Goal: Task Accomplishment & Management: Manage account settings

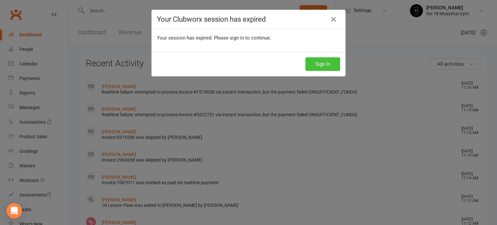
click at [329, 66] on button "Sign In" at bounding box center [323, 64] width 35 height 14
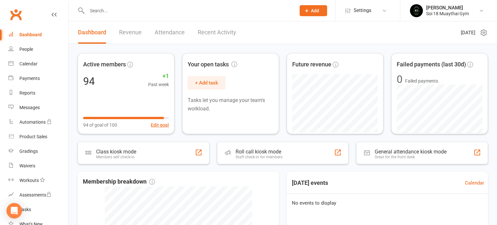
click at [208, 32] on link "Recent Activity" at bounding box center [217, 32] width 39 height 22
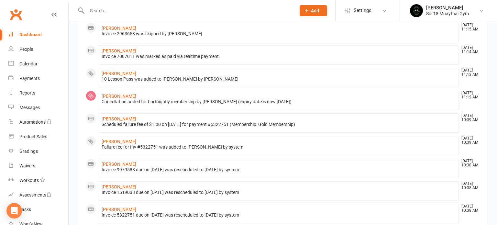
scroll to position [127, 0]
click at [115, 139] on link "[PERSON_NAME]" at bounding box center [119, 141] width 35 height 5
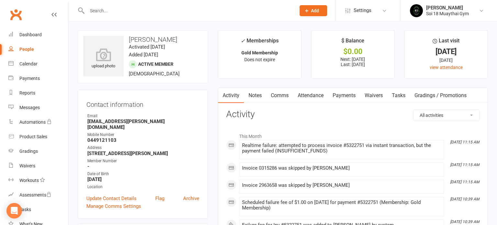
click at [345, 95] on link "Payments" at bounding box center [344, 95] width 32 height 15
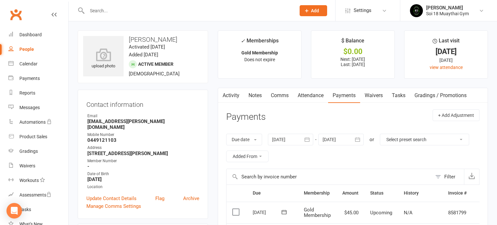
click at [130, 12] on input "text" at bounding box center [188, 10] width 206 height 9
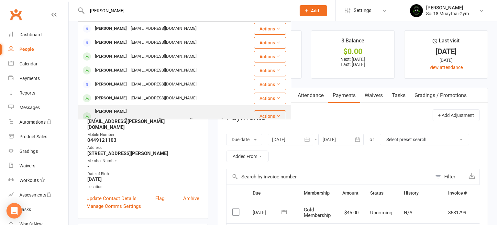
type input "[PERSON_NAME]"
click at [117, 113] on div "[PERSON_NAME]" at bounding box center [111, 111] width 36 height 9
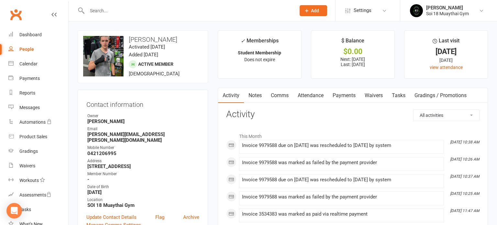
click at [345, 93] on link "Payments" at bounding box center [344, 95] width 32 height 15
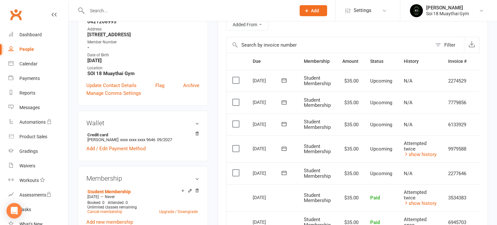
scroll to position [143, 0]
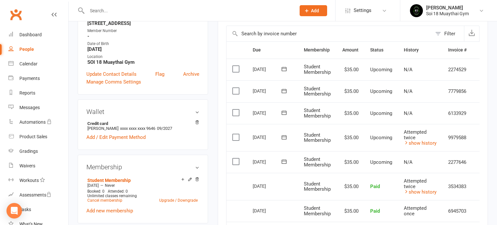
click at [54, 15] on icon at bounding box center [53, 14] width 5 height 5
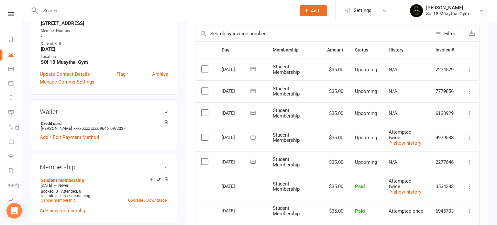
click at [474, 137] on button at bounding box center [470, 138] width 8 height 8
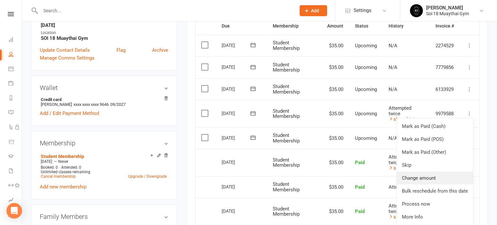
scroll to position [169, 0]
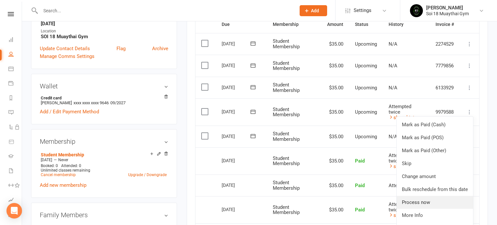
click at [429, 202] on link "Process now" at bounding box center [435, 202] width 76 height 13
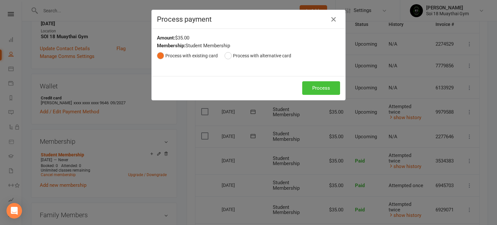
click at [329, 90] on button "Process" at bounding box center [321, 88] width 38 height 14
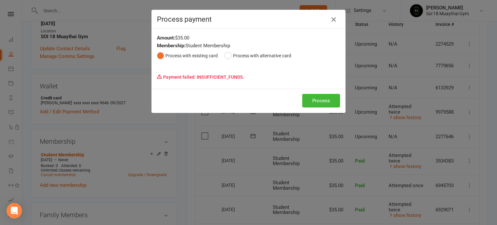
click at [335, 21] on icon "button" at bounding box center [334, 20] width 8 height 8
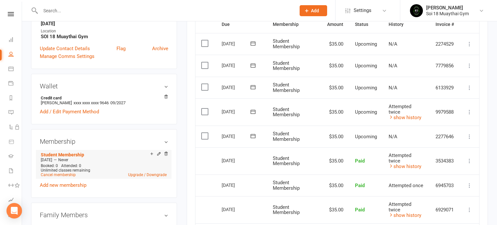
scroll to position [0, 0]
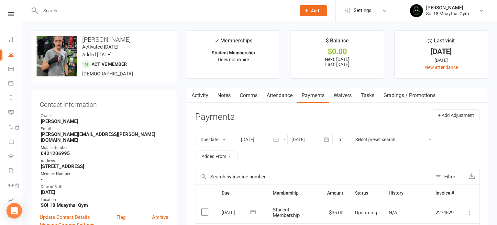
click at [10, 16] on div "Clubworx" at bounding box center [11, 22] width 22 height 21
click at [11, 17] on div "Clubworx" at bounding box center [11, 22] width 22 height 21
click at [10, 14] on icon at bounding box center [11, 14] width 6 height 4
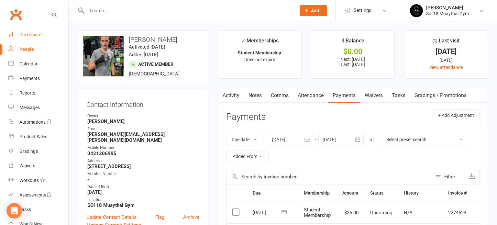
click at [29, 35] on div "Dashboard" at bounding box center [30, 34] width 22 height 5
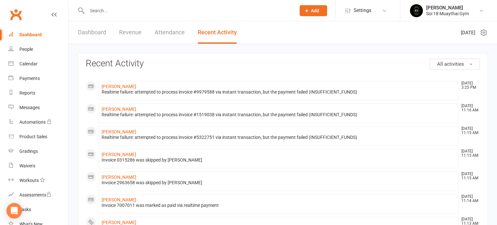
click at [89, 31] on link "Dashboard" at bounding box center [92, 32] width 28 height 22
